Goal: Check status: Check status

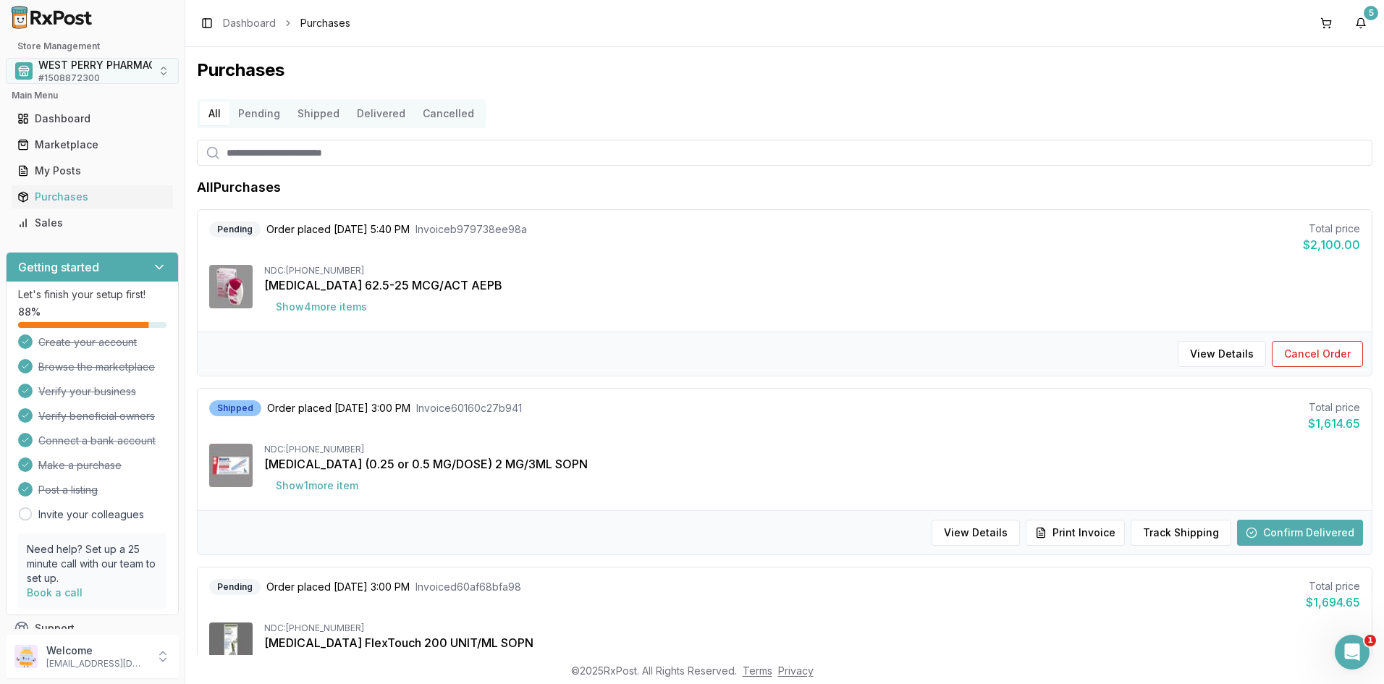
click at [82, 74] on span "# 1508872300" at bounding box center [69, 78] width 62 height 12
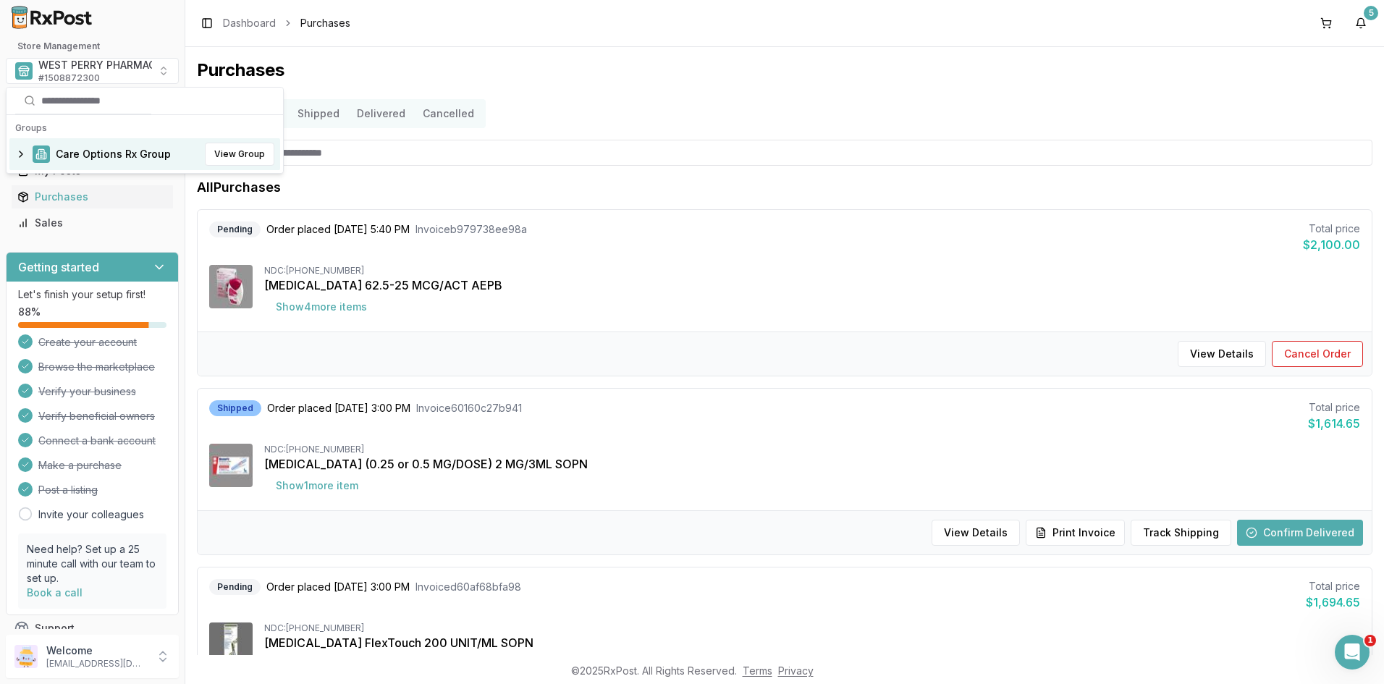
click at [77, 159] on span "Care Options Rx Group" at bounding box center [113, 154] width 115 height 14
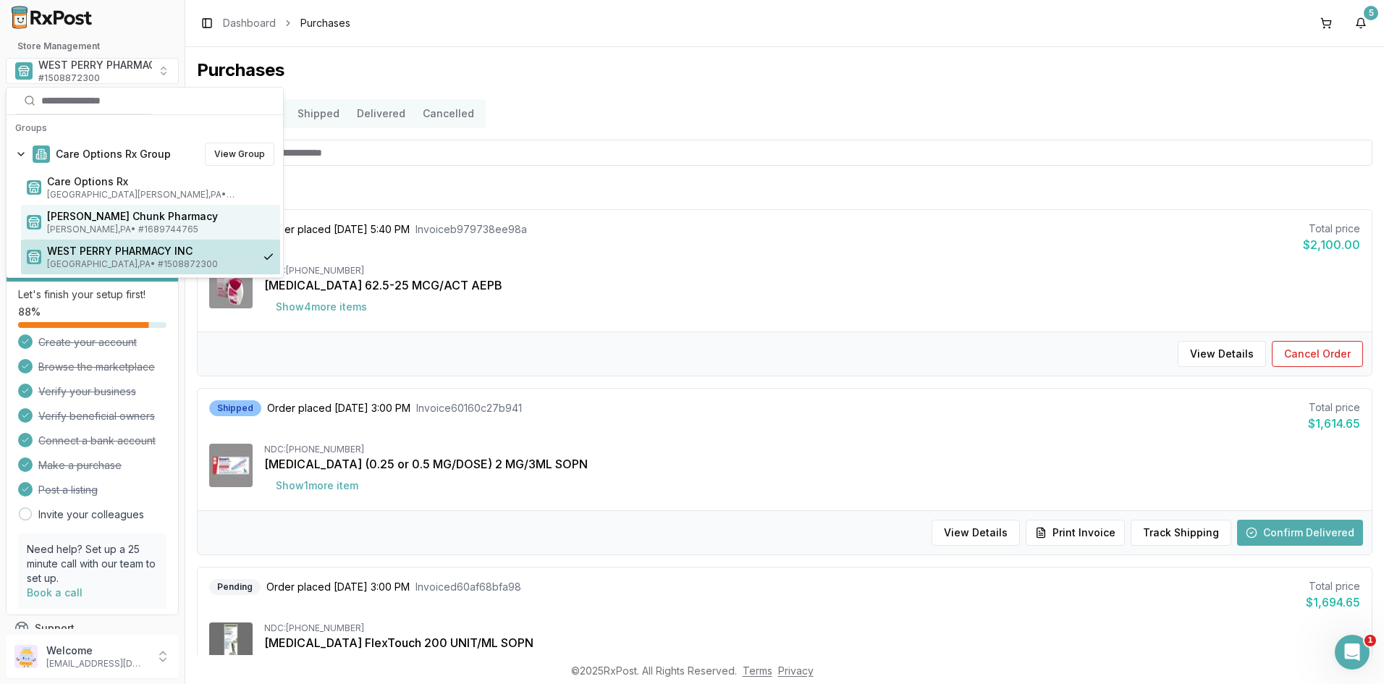
click at [86, 219] on span "[PERSON_NAME] Chunk Pharmacy" at bounding box center [160, 216] width 227 height 14
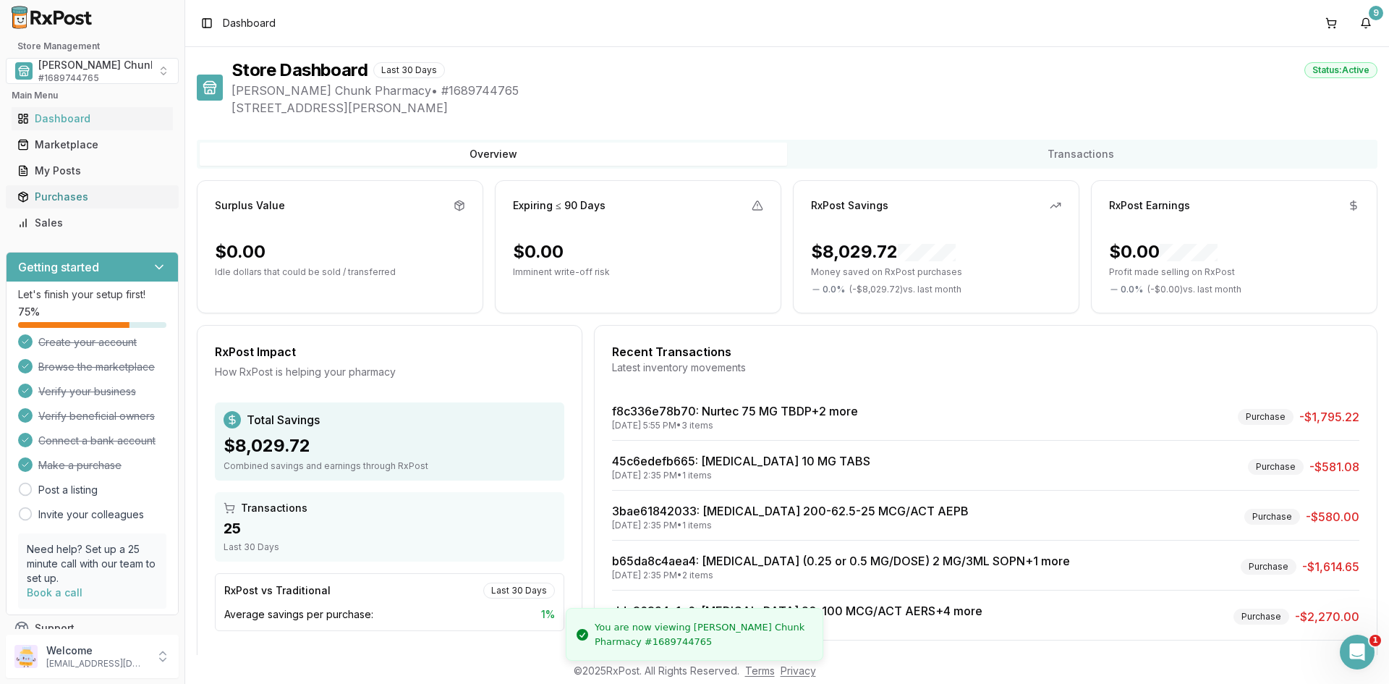
click at [53, 190] on div "Purchases" at bounding box center [92, 197] width 150 height 14
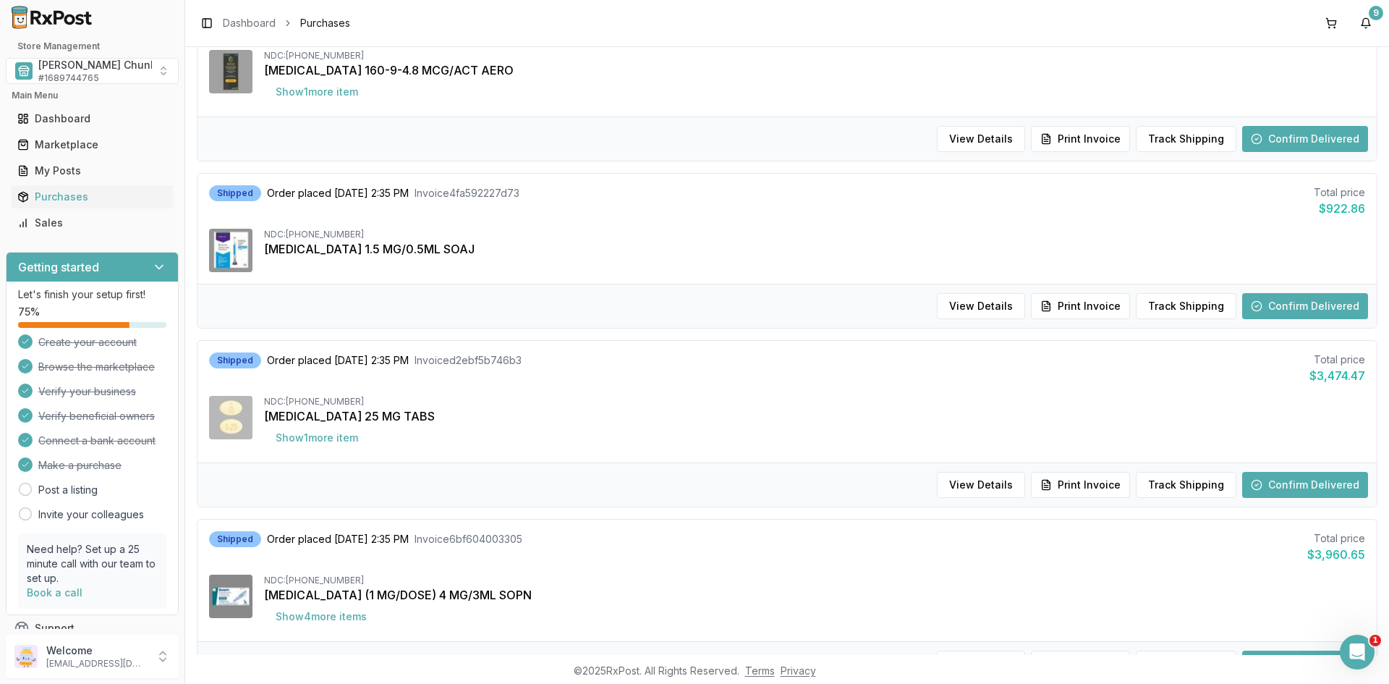
scroll to position [1013, 0]
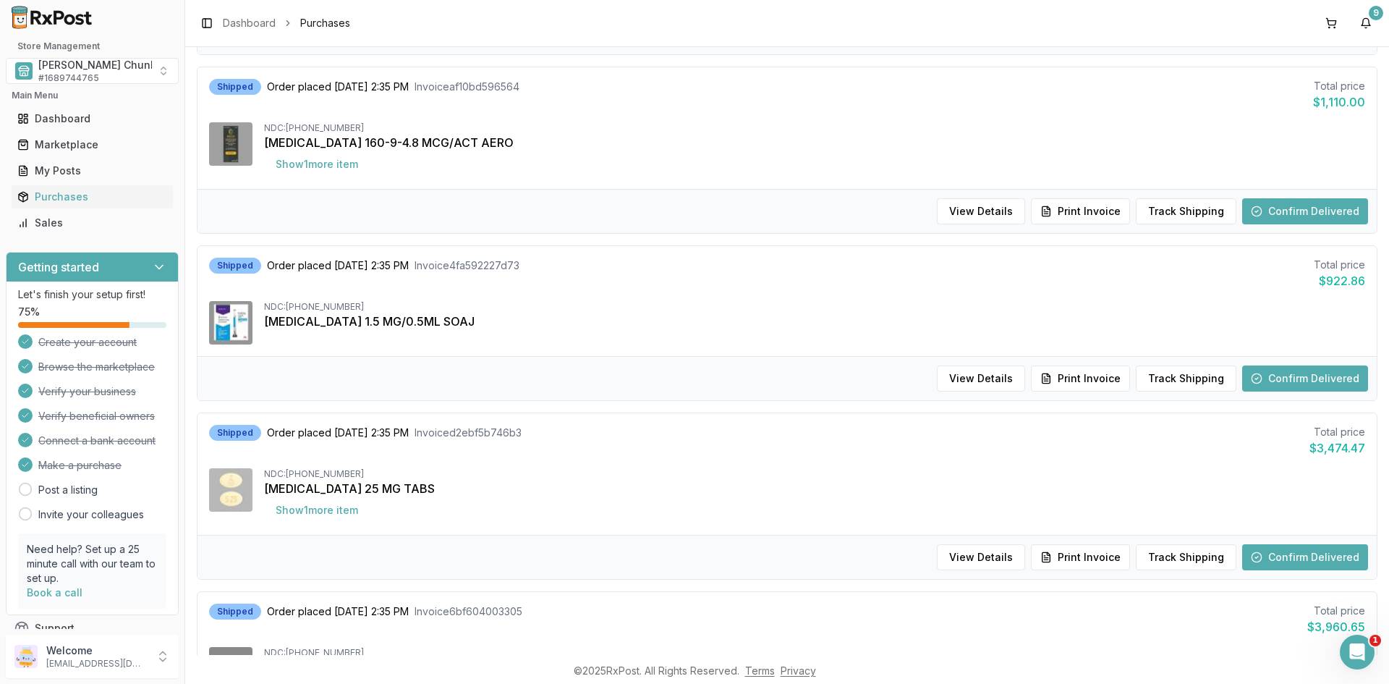
click at [638, 300] on div "Shipped Order placed [DATE] 2:35 PM Invoice 4fa592227d73 Total price $922.86 ND…" at bounding box center [788, 301] width 1180 height 110
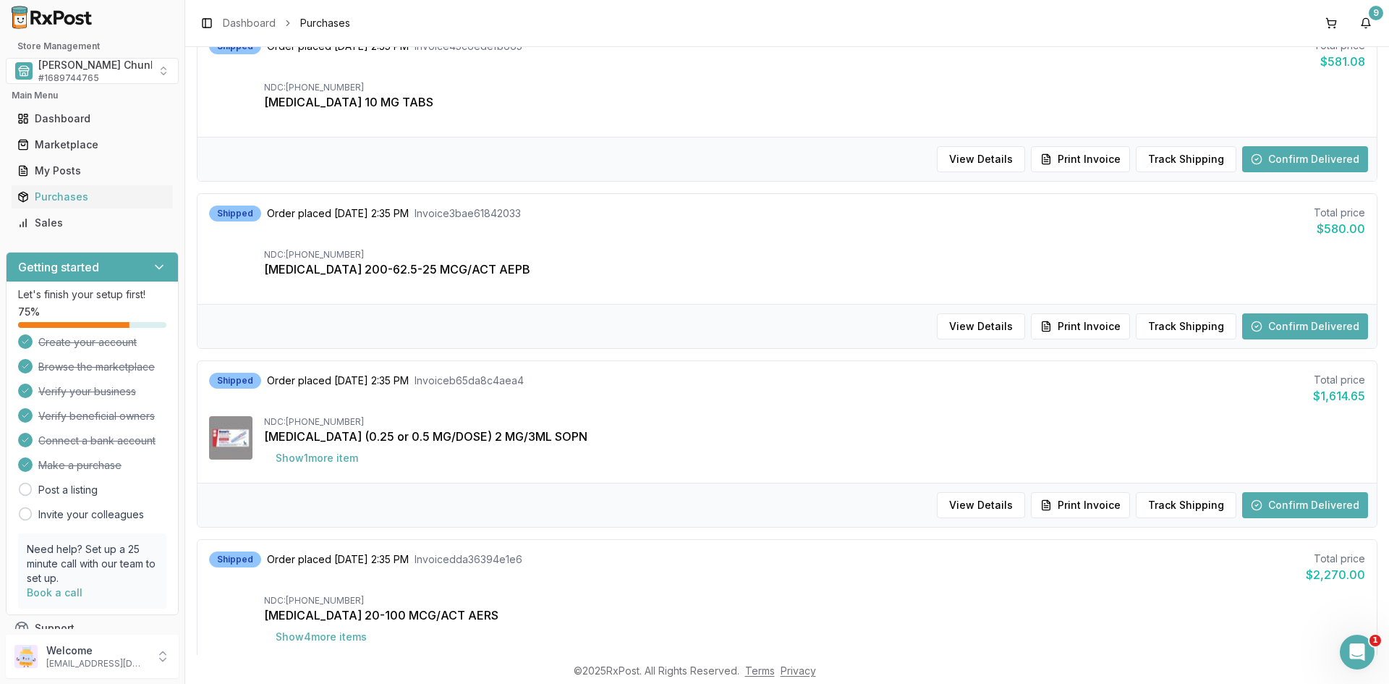
scroll to position [289, 0]
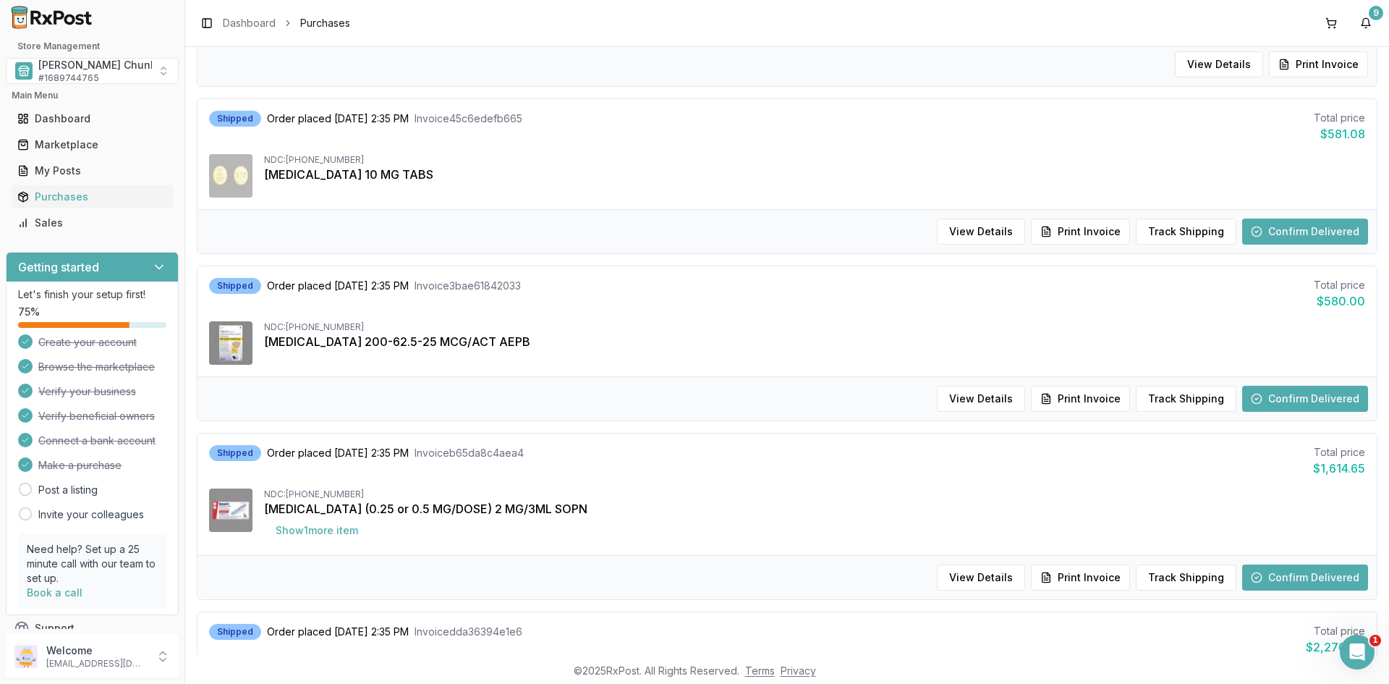
click at [954, 481] on div "Shipped Order placed [DATE] 2:35 PM Invoice b65da8c4aea4 Total price $1,614.65 …" at bounding box center [788, 494] width 1180 height 122
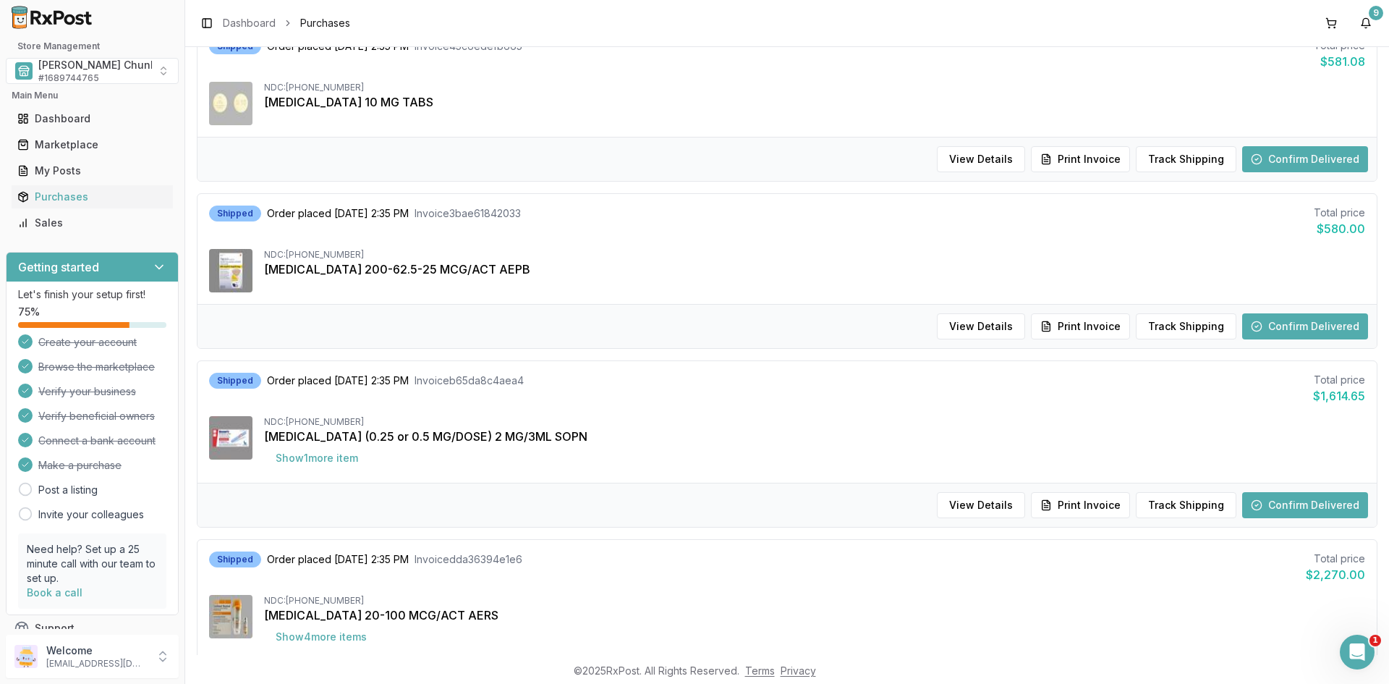
click at [747, 285] on div "NDC: [PHONE_NUMBER] [MEDICAL_DATA] 200-62.5-25 MCG/ACT AEPB" at bounding box center [787, 270] width 1156 height 43
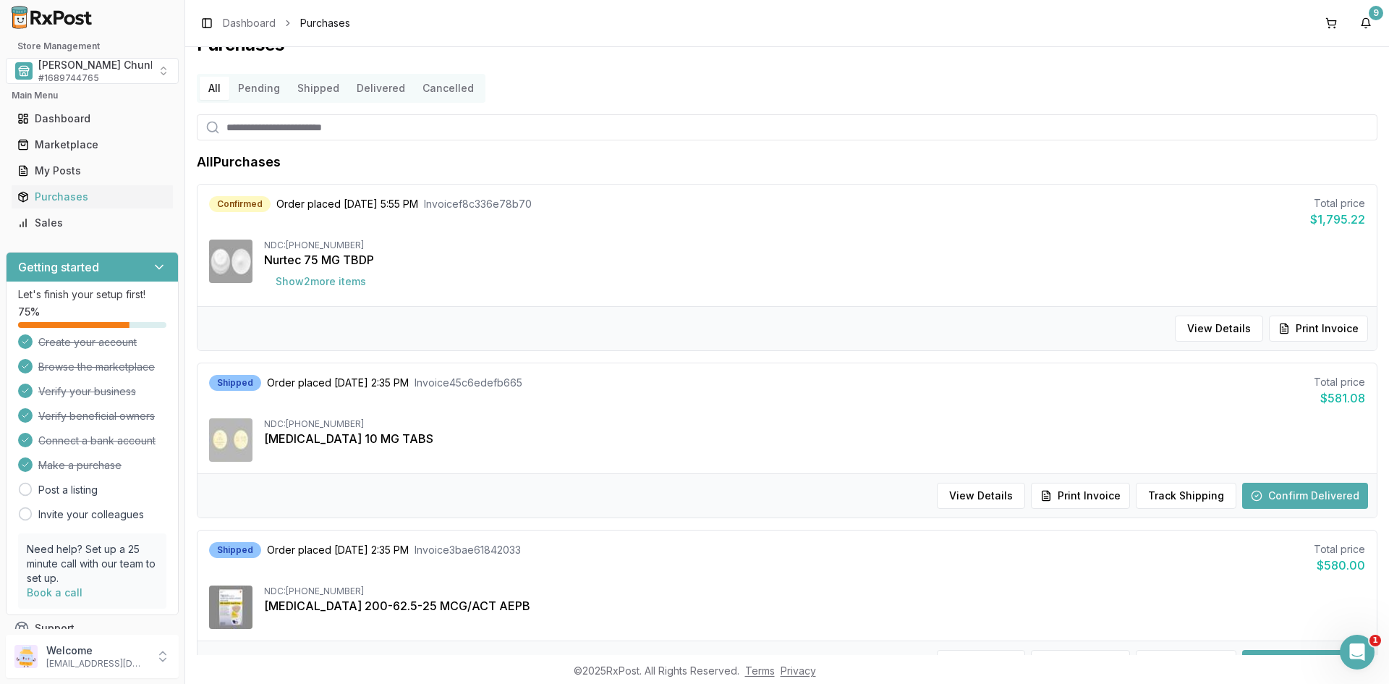
scroll to position [0, 0]
